Goal: Transaction & Acquisition: Obtain resource

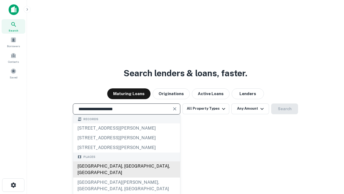
click at [126, 177] on div "[GEOGRAPHIC_DATA], [GEOGRAPHIC_DATA], [GEOGRAPHIC_DATA]" at bounding box center [126, 169] width 107 height 16
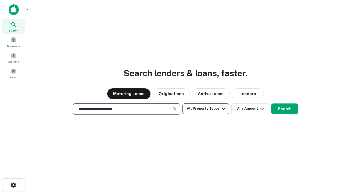
type input "**********"
click at [206, 108] on button "All Property Types" at bounding box center [206, 108] width 47 height 11
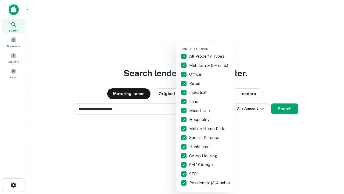
click at [210, 45] on button "button" at bounding box center [210, 45] width 59 height 0
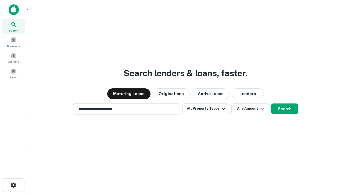
scroll to position [3, 65]
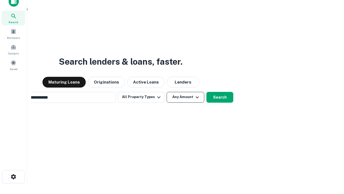
click at [167, 92] on button "Any Amount" at bounding box center [186, 97] width 38 height 11
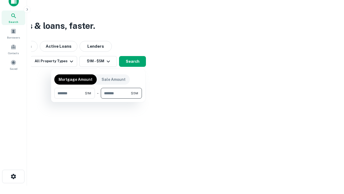
type input "*******"
click at [98, 98] on button "button" at bounding box center [98, 98] width 88 height 0
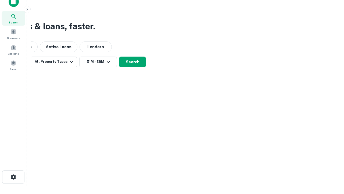
scroll to position [3, 99]
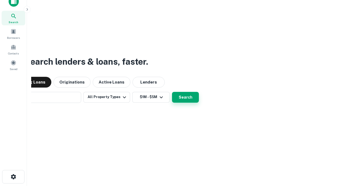
click at [172, 92] on button "Search" at bounding box center [185, 97] width 27 height 11
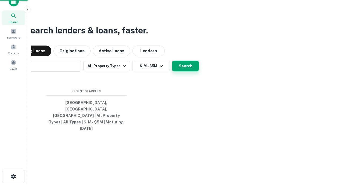
scroll to position [14, 152]
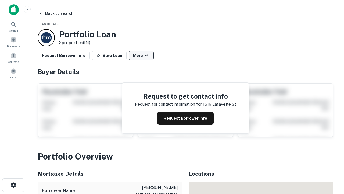
click at [141, 55] on button "More" at bounding box center [141, 56] width 25 height 10
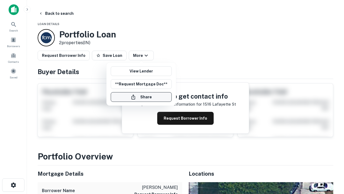
click at [141, 97] on button "Share" at bounding box center [141, 97] width 61 height 10
